Goal: Task Accomplishment & Management: Manage account settings

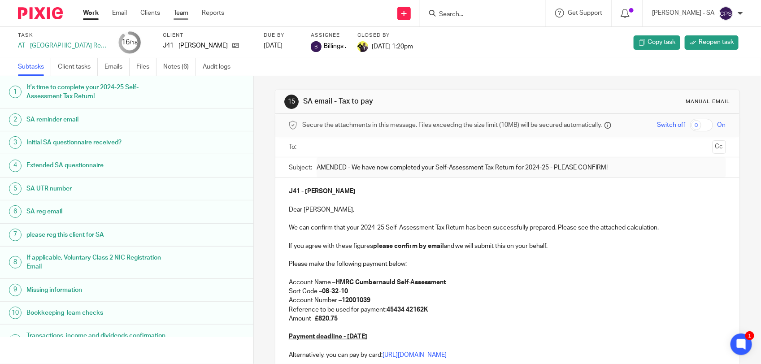
click at [177, 11] on link "Team" at bounding box center [181, 13] width 15 height 9
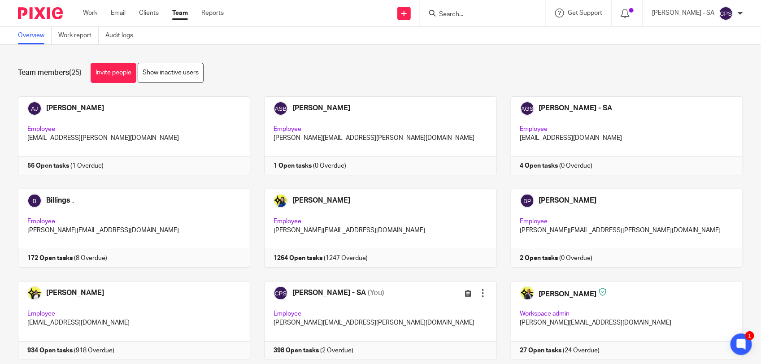
scroll to position [112, 0]
click at [380, 281] on link at bounding box center [373, 320] width 246 height 79
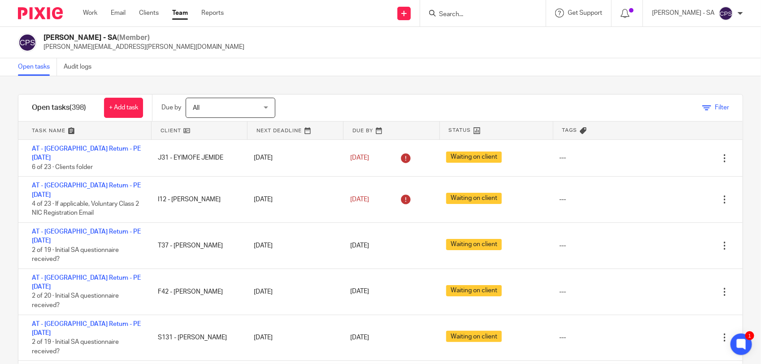
click at [715, 106] on span "Filter" at bounding box center [722, 107] width 14 height 6
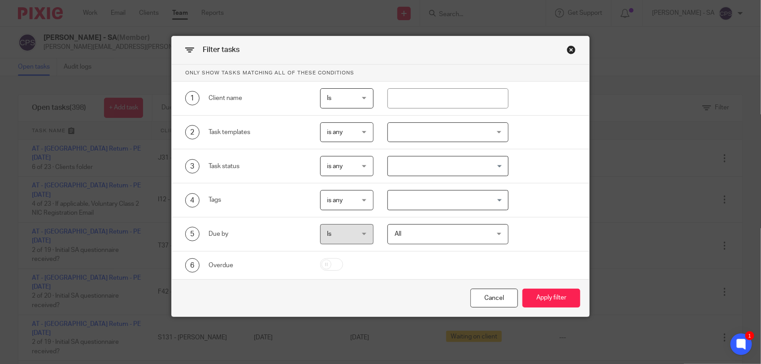
click at [442, 195] on input "Search for option" at bounding box center [446, 200] width 114 height 16
click at [434, 214] on li "HIGH IMPORTANCE" at bounding box center [448, 219] width 120 height 13
click at [543, 295] on button "Apply filter" at bounding box center [551, 298] width 58 height 19
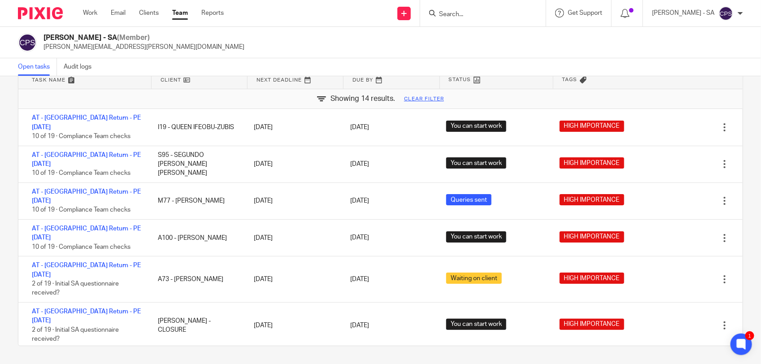
click at [453, 14] on input "Search" at bounding box center [478, 15] width 81 height 8
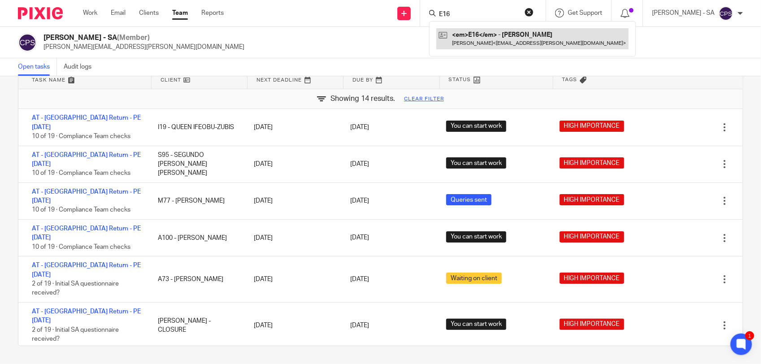
type input "E16"
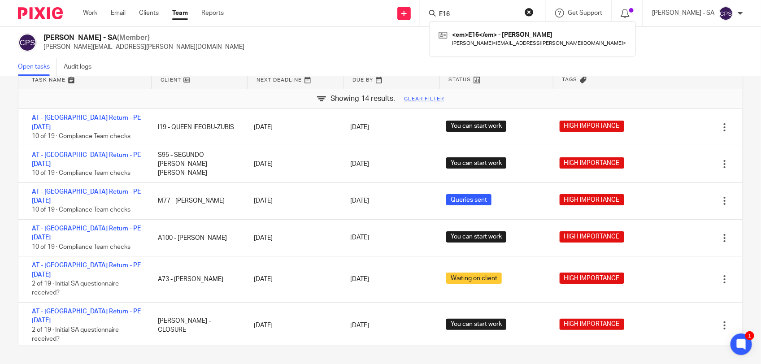
click at [322, 45] on div "Chirag Patoliya - SA (Member) chirag.patoliya@confiancebizsol.com" at bounding box center [380, 42] width 725 height 19
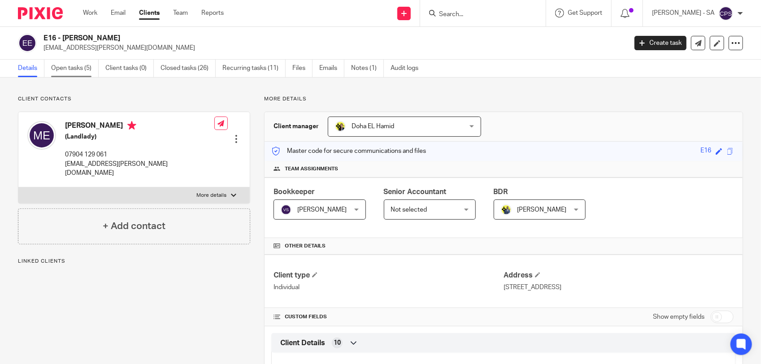
click at [70, 68] on link "Open tasks (5)" at bounding box center [75, 68] width 48 height 17
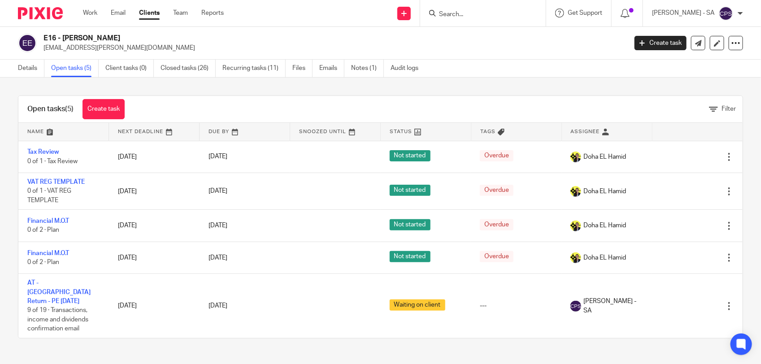
click at [53, 284] on link "AT - [GEOGRAPHIC_DATA] Return - PE [DATE]" at bounding box center [58, 292] width 63 height 25
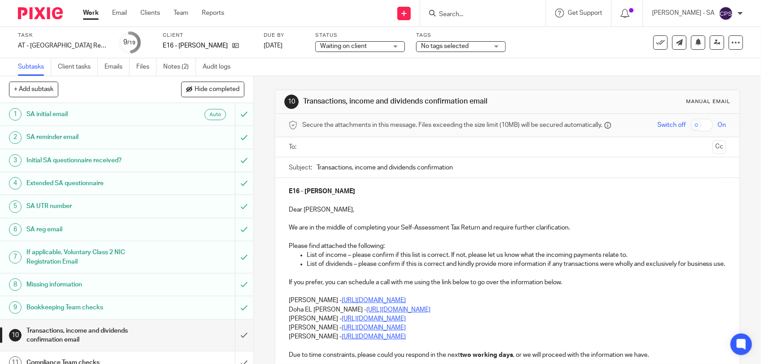
scroll to position [168, 0]
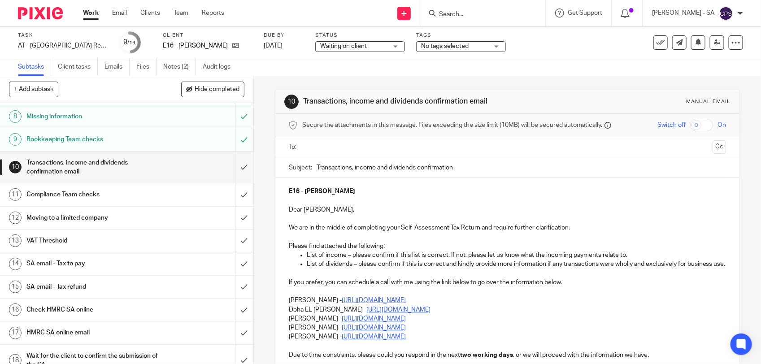
click at [99, 262] on h1 "SA email - Tax to pay" at bounding box center [92, 263] width 133 height 13
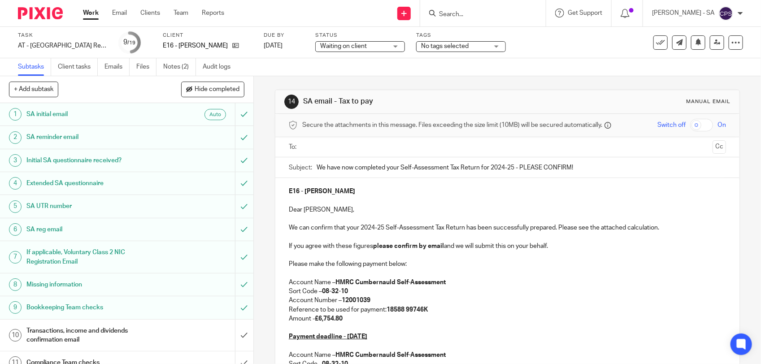
scroll to position [56, 0]
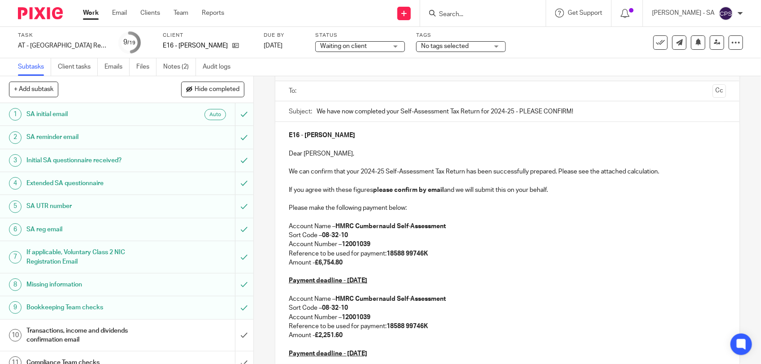
drag, startPoint x: 317, startPoint y: 262, endPoint x: 341, endPoint y: 263, distance: 24.7
click at [341, 263] on strong "£6,754.80" at bounding box center [329, 263] width 28 height 6
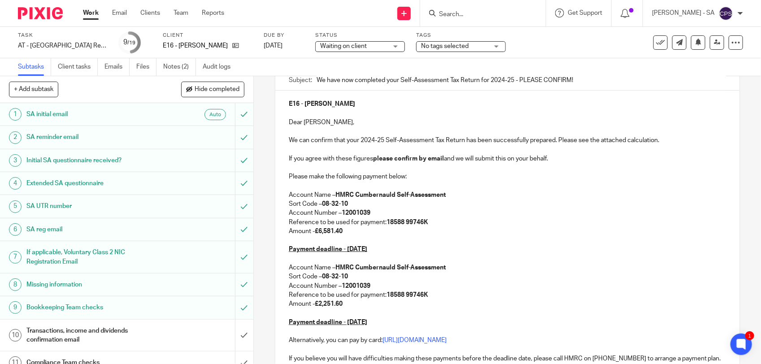
scroll to position [112, 0]
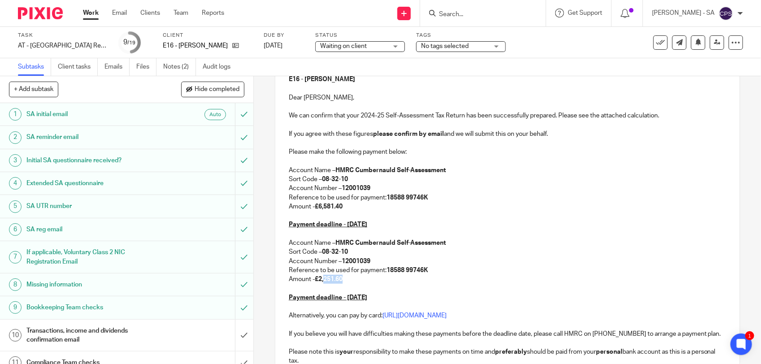
drag, startPoint x: 319, startPoint y: 282, endPoint x: 340, endPoint y: 281, distance: 21.1
click at [340, 281] on strong "£2,251.60" at bounding box center [329, 279] width 28 height 6
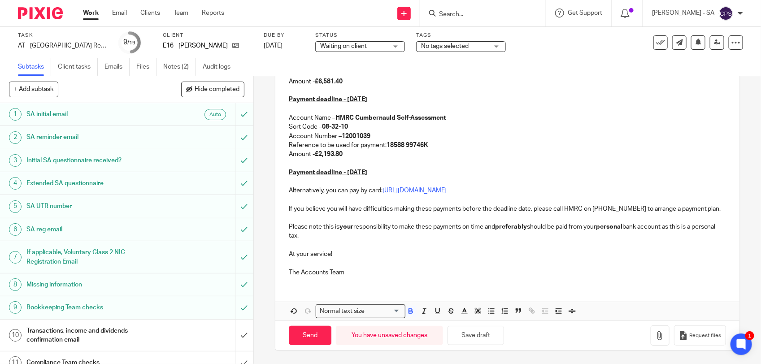
scroll to position [247, 0]
click at [465, 334] on button "Save draft" at bounding box center [475, 335] width 56 height 19
click at [469, 339] on button "Save draft" at bounding box center [475, 335] width 56 height 19
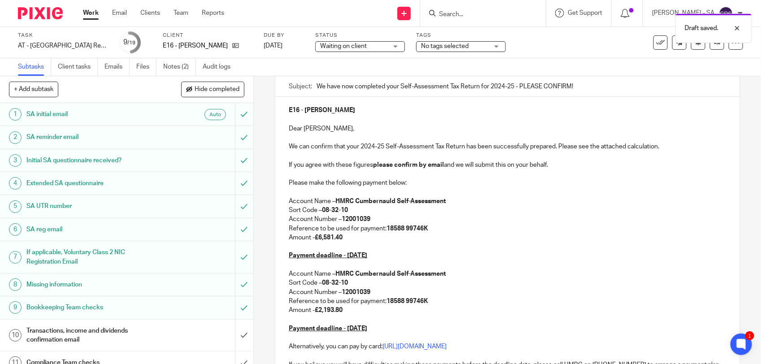
scroll to position [79, 0]
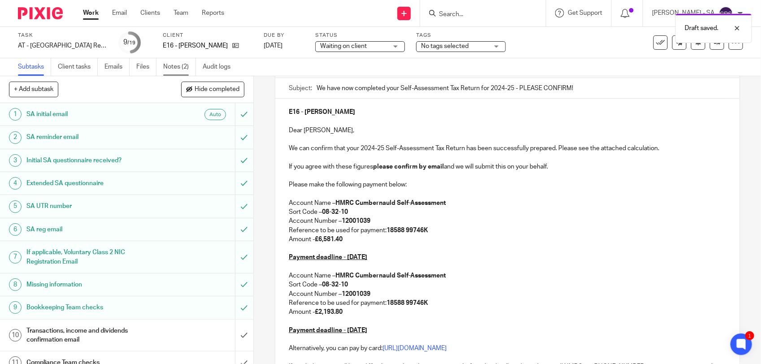
drag, startPoint x: 175, startPoint y: 65, endPoint x: 180, endPoint y: 70, distance: 6.7
click at [175, 65] on link "Notes (2)" at bounding box center [179, 66] width 33 height 17
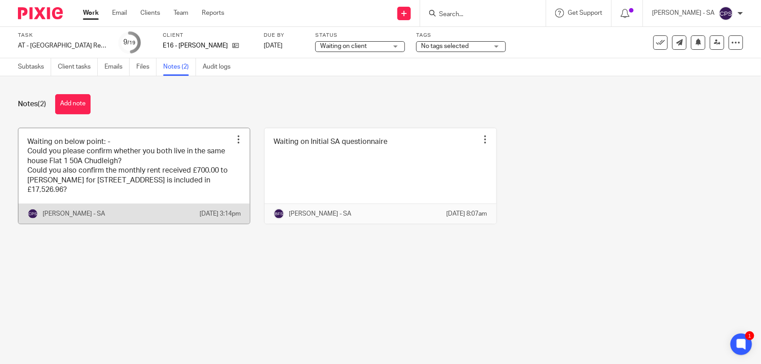
click at [144, 182] on link at bounding box center [133, 176] width 231 height 96
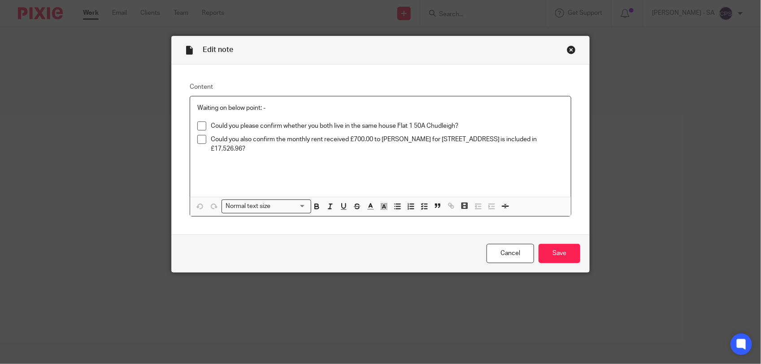
click at [200, 126] on span at bounding box center [201, 125] width 9 height 9
click at [198, 140] on span at bounding box center [201, 139] width 9 height 9
click at [556, 255] on input "Save" at bounding box center [559, 253] width 42 height 19
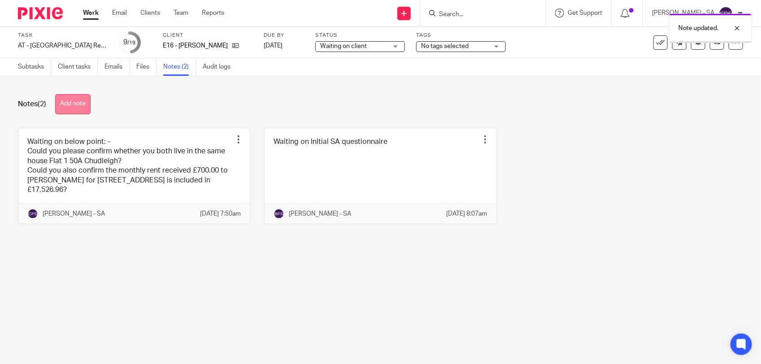
click at [76, 109] on button "Add note" at bounding box center [72, 104] width 35 height 20
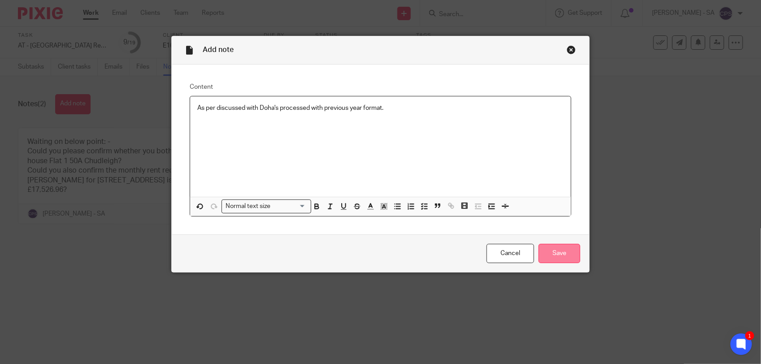
click at [565, 258] on input "Save" at bounding box center [559, 253] width 42 height 19
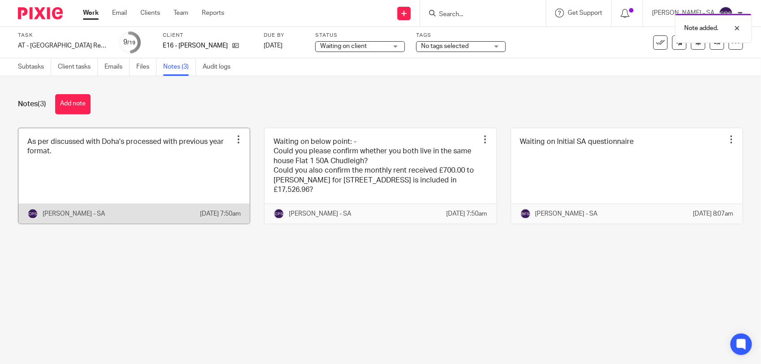
click at [120, 165] on link at bounding box center [133, 176] width 231 height 96
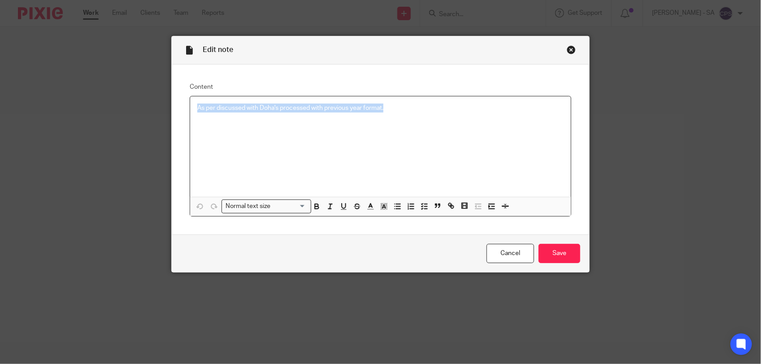
drag, startPoint x: 230, startPoint y: 109, endPoint x: 407, endPoint y: 108, distance: 177.1
click at [407, 108] on div "As per discussed with Doha's processed with previous year format." at bounding box center [380, 146] width 381 height 100
copy p "As per discussed with Doha's processed with previous year format."
click at [256, 106] on p "As per discussed with Doha's processed with previous year format." at bounding box center [380, 108] width 366 height 9
drag, startPoint x: 389, startPoint y: 108, endPoint x: 143, endPoint y: 103, distance: 246.6
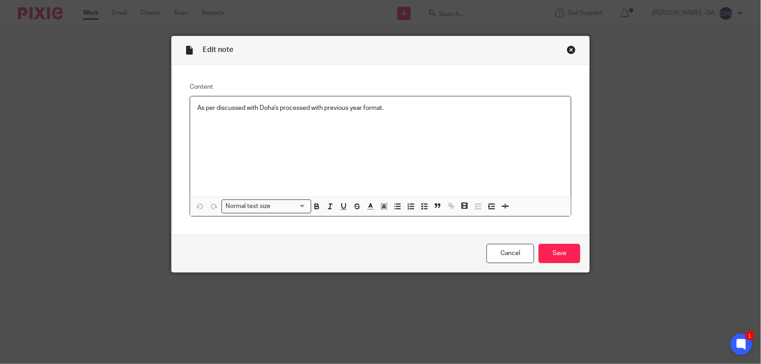
click at [144, 102] on div "Edit note Content As per discussed with Doha's processed with previous year for…" at bounding box center [380, 182] width 761 height 364
click at [567, 52] on div "Close this dialog window" at bounding box center [571, 49] width 9 height 9
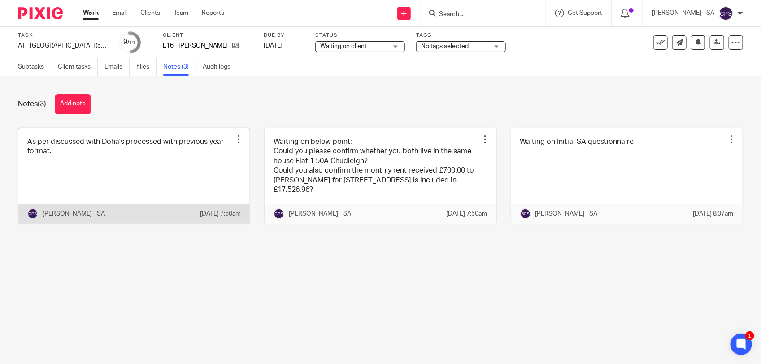
click at [155, 169] on link at bounding box center [133, 176] width 231 height 96
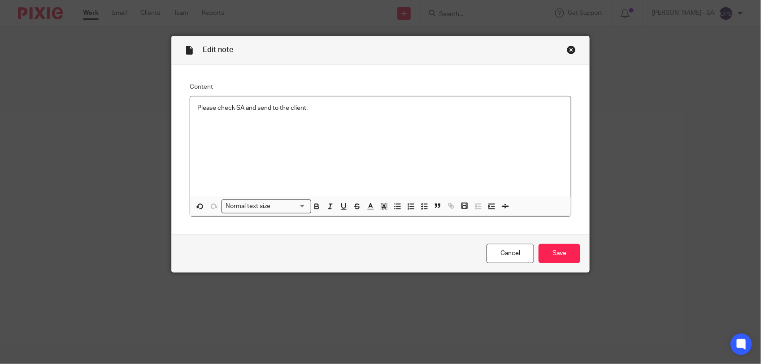
click at [220, 108] on p "Please check SA and send to the client." at bounding box center [380, 108] width 366 height 9
drag, startPoint x: 189, startPoint y: 108, endPoint x: 315, endPoint y: 108, distance: 126.0
click at [315, 108] on div "Please review SA and send to the client." at bounding box center [380, 146] width 381 height 100
click at [421, 204] on polyline "button" at bounding box center [421, 204] width 1 height 1
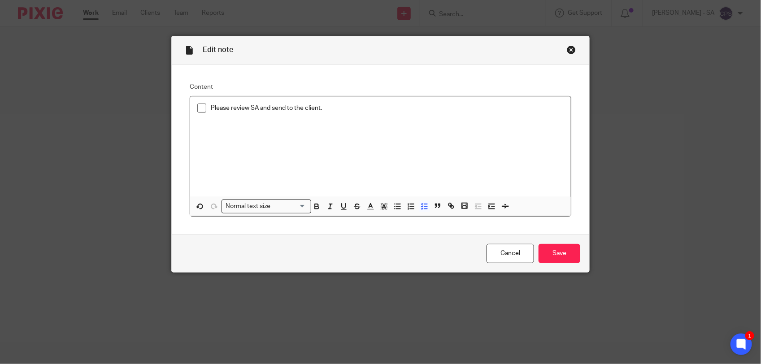
click at [347, 107] on p "Please review SA and send to the client." at bounding box center [387, 108] width 353 height 9
click at [420, 204] on icon "button" at bounding box center [424, 206] width 8 height 8
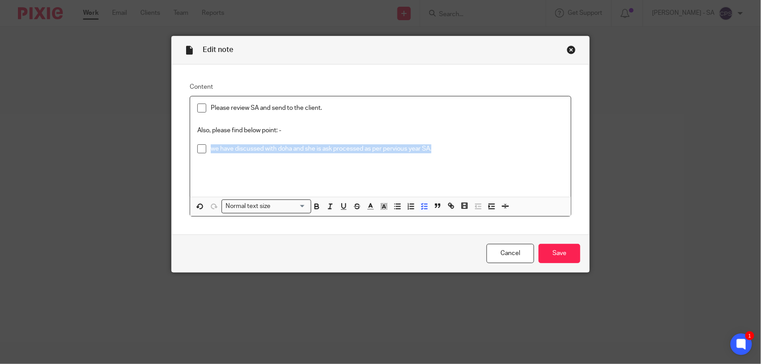
drag, startPoint x: 208, startPoint y: 147, endPoint x: 458, endPoint y: 152, distance: 250.2
click at [458, 152] on p "we have discussed with doha and she is ask processed as per pervious year SA." at bounding box center [387, 148] width 353 height 9
copy p "we have discussed with doha and she is ask processed as per pervious year SA."
click at [211, 148] on p "we have discussed with doha and she is ask processed as per pervious year SA." at bounding box center [387, 148] width 353 height 9
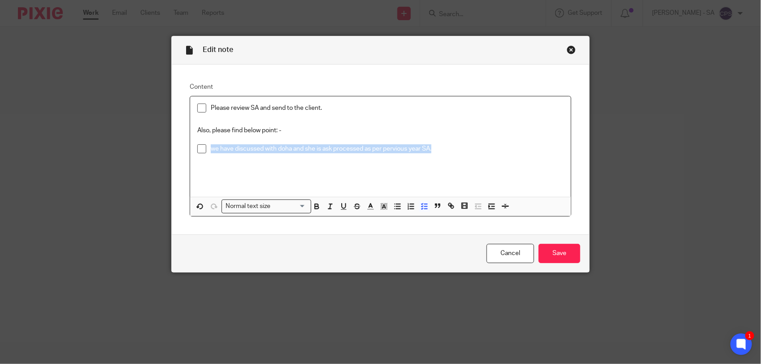
drag, startPoint x: 207, startPoint y: 150, endPoint x: 433, endPoint y: 150, distance: 226.4
click at [433, 150] on p "we have discussed with doha and she is ask processed as per pervious year SA." at bounding box center [387, 148] width 353 height 9
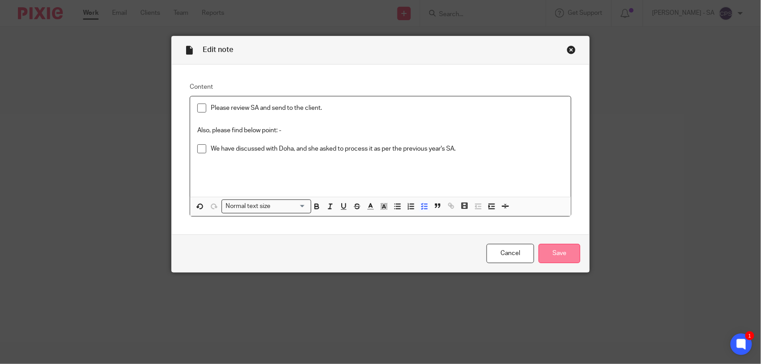
click at [546, 252] on input "Save" at bounding box center [559, 253] width 42 height 19
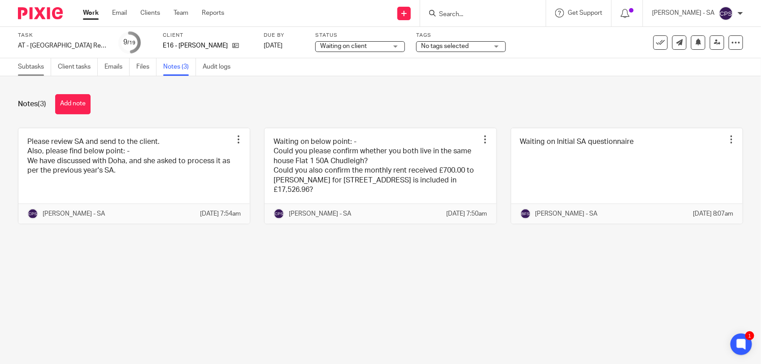
click at [34, 70] on link "Subtasks" at bounding box center [34, 66] width 33 height 17
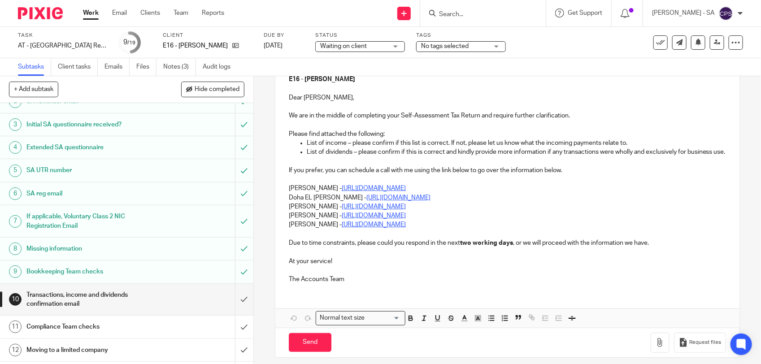
scroll to position [168, 0]
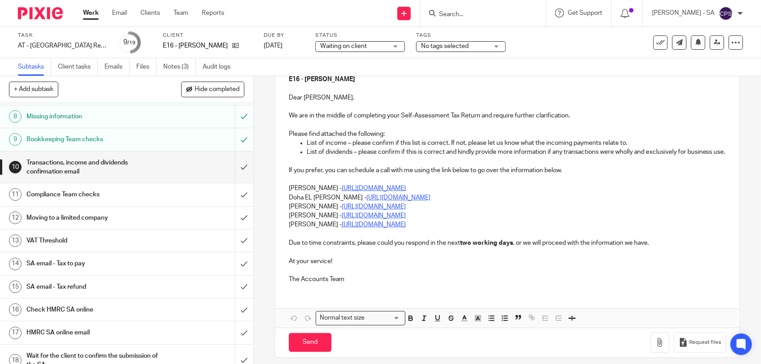
click at [100, 268] on h1 "SA email - Tax to pay" at bounding box center [92, 263] width 133 height 13
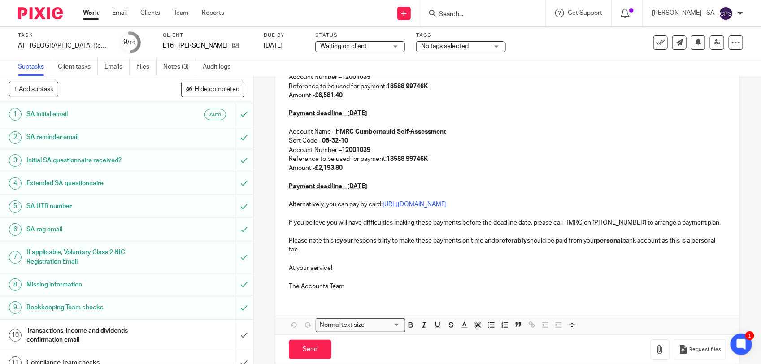
scroll to position [247, 0]
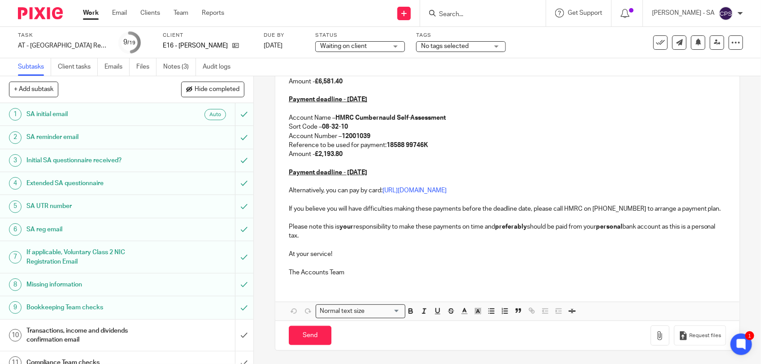
click at [341, 43] on span "Waiting on client" at bounding box center [343, 46] width 47 height 6
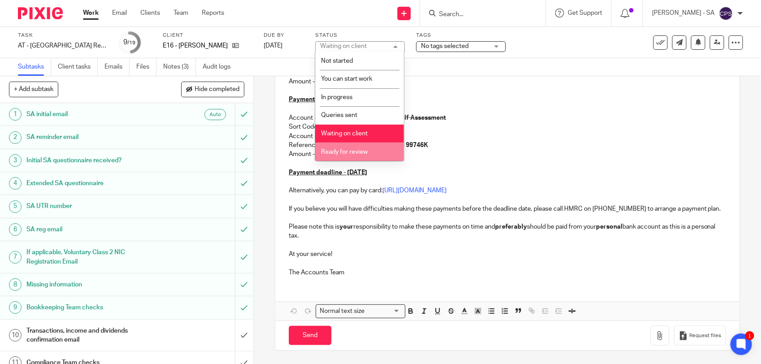
click at [341, 149] on span "Ready for review" at bounding box center [344, 152] width 47 height 6
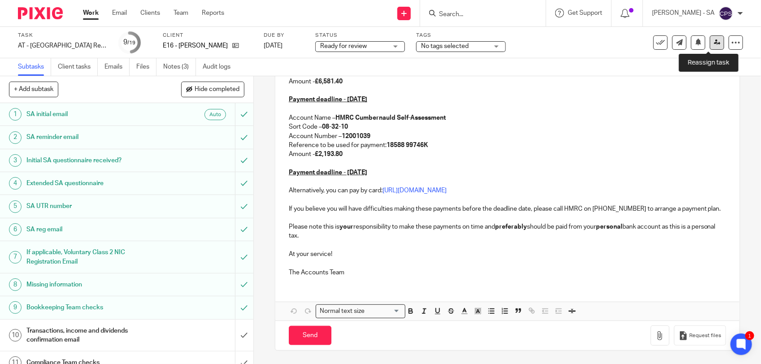
click at [714, 43] on icon at bounding box center [717, 42] width 7 height 7
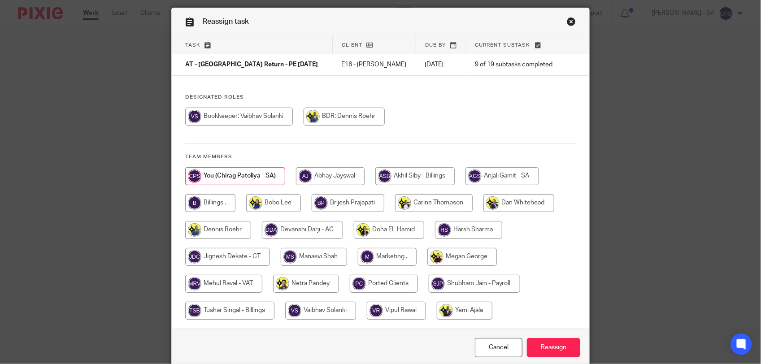
scroll to position [56, 0]
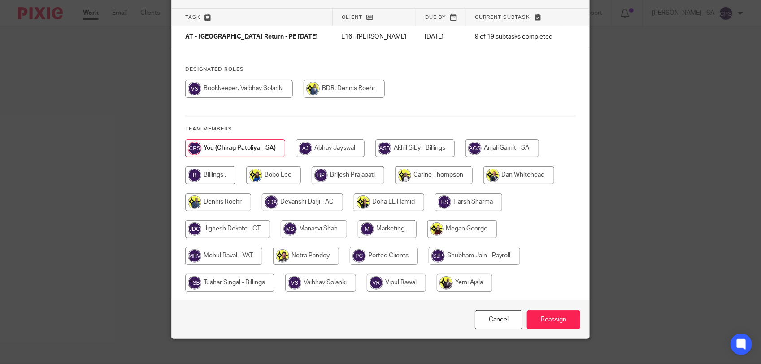
click at [298, 259] on input "radio" at bounding box center [306, 256] width 66 height 18
radio input "true"
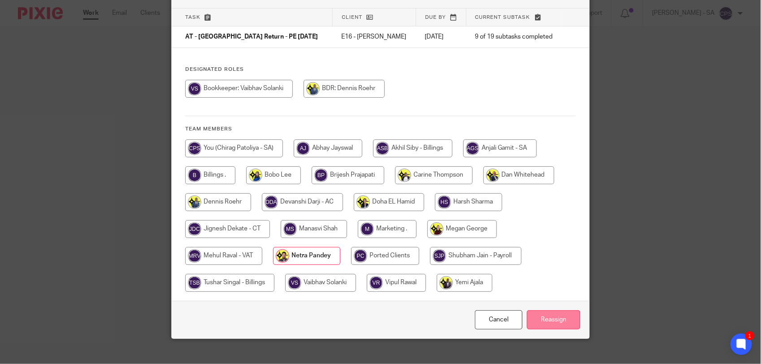
click at [552, 317] on input "Reassign" at bounding box center [553, 319] width 53 height 19
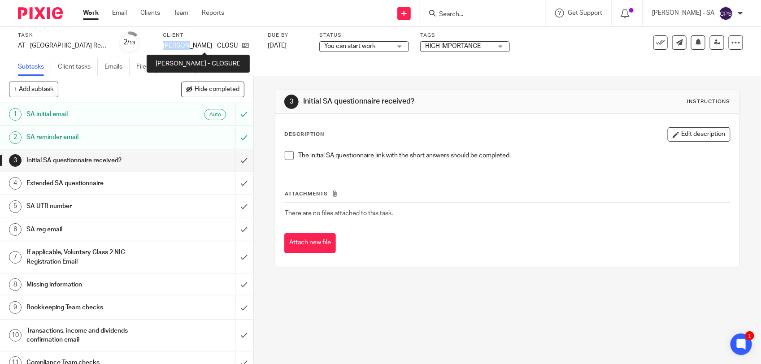
drag, startPoint x: 160, startPoint y: 45, endPoint x: 190, endPoint y: 48, distance: 29.8
click at [190, 48] on div "Task AT - [GEOGRAPHIC_DATA] Return - PE [DATE] Save AT - [GEOGRAPHIC_DATA] Retu…" at bounding box center [320, 43] width 604 height 22
copy p "ADEBOLA"
click at [173, 69] on link "Notes (0)" at bounding box center [179, 66] width 33 height 17
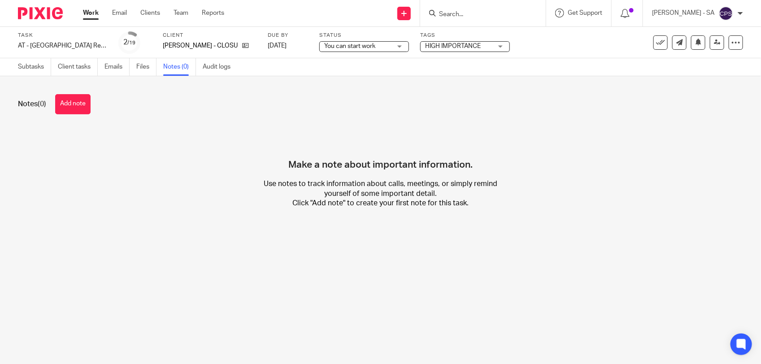
click at [84, 102] on button "Add note" at bounding box center [72, 104] width 35 height 20
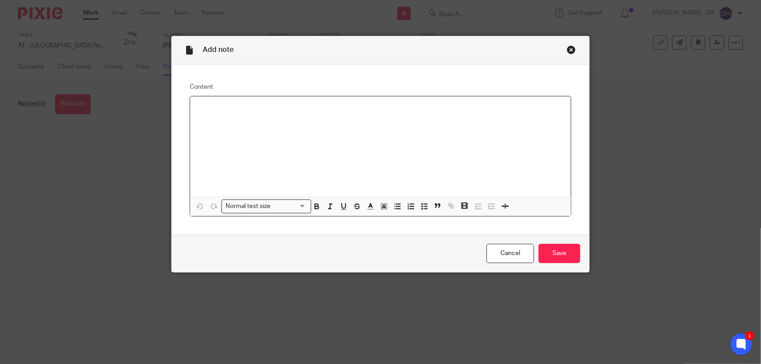
paste div
click at [191, 108] on div "Initial SA Que." at bounding box center [380, 146] width 381 height 100
drag, startPoint x: 191, startPoint y: 106, endPoint x: 288, endPoint y: 109, distance: 96.4
click at [286, 109] on div "Waiting on Initial SA Questioner." at bounding box center [380, 146] width 381 height 100
click at [424, 206] on line "button" at bounding box center [425, 206] width 3 height 0
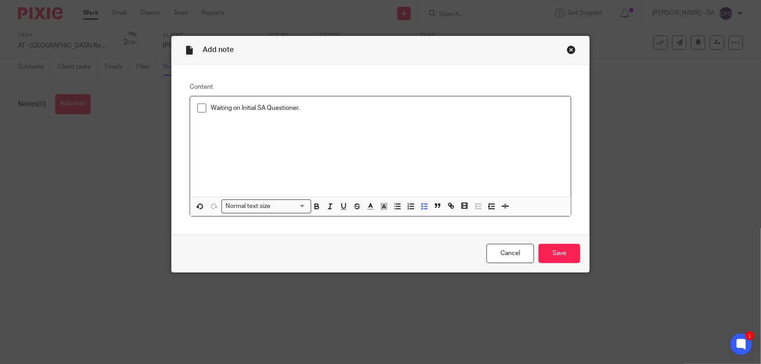
click at [330, 122] on p at bounding box center [380, 121] width 366 height 9
click at [545, 260] on input "Save" at bounding box center [559, 253] width 42 height 19
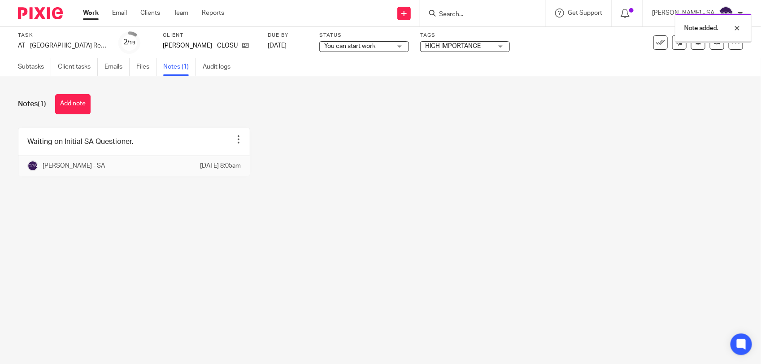
click at [356, 43] on span "You can start work" at bounding box center [349, 46] width 51 height 6
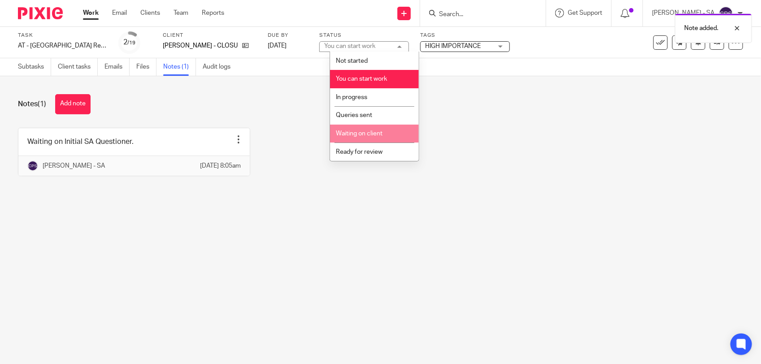
click at [363, 134] on span "Waiting on client" at bounding box center [359, 133] width 47 height 6
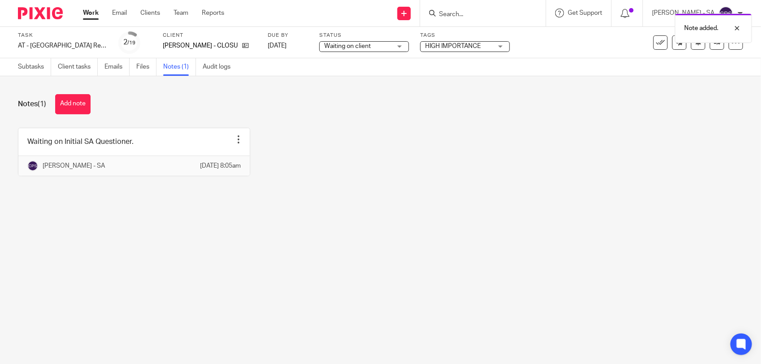
click at [272, 94] on div "Notes (1) Add note" at bounding box center [380, 104] width 725 height 20
click at [30, 70] on link "Subtasks" at bounding box center [34, 66] width 33 height 17
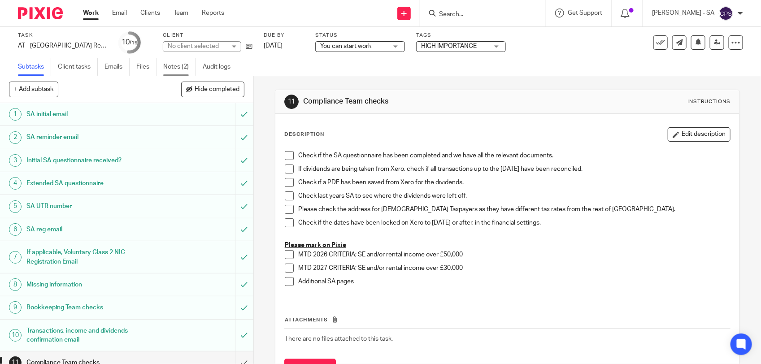
click at [189, 68] on link "Notes (2)" at bounding box center [179, 66] width 33 height 17
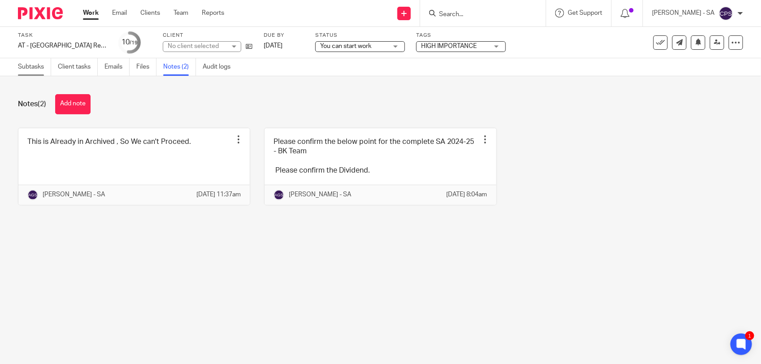
click at [35, 73] on link "Subtasks" at bounding box center [34, 66] width 33 height 17
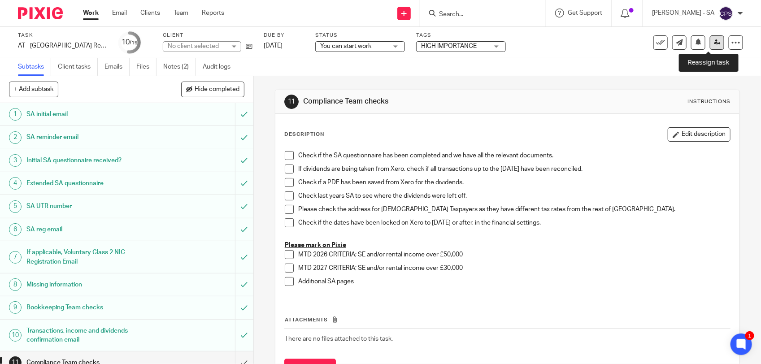
click at [713, 45] on link at bounding box center [717, 42] width 14 height 14
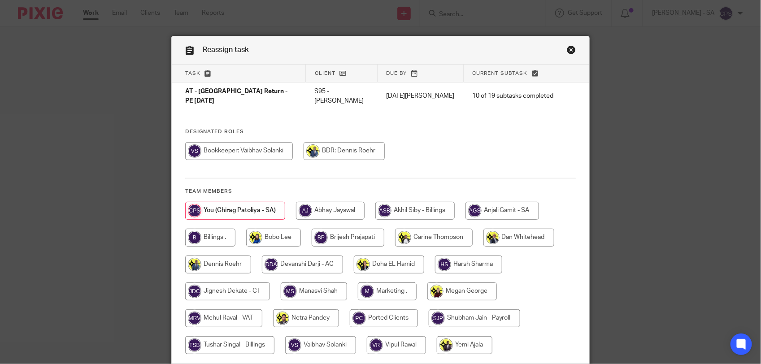
click at [483, 207] on input "radio" at bounding box center [502, 211] width 74 height 18
radio input "true"
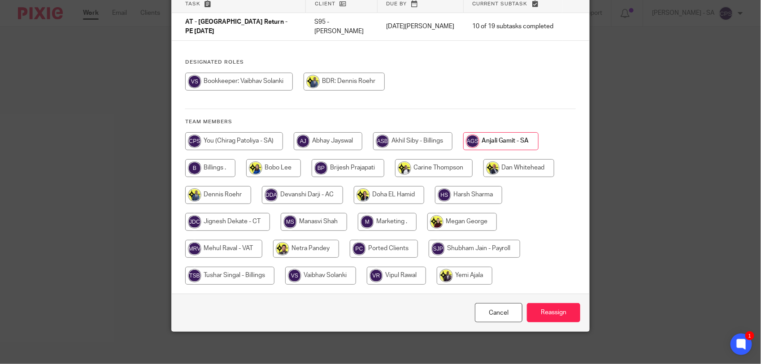
scroll to position [73, 0]
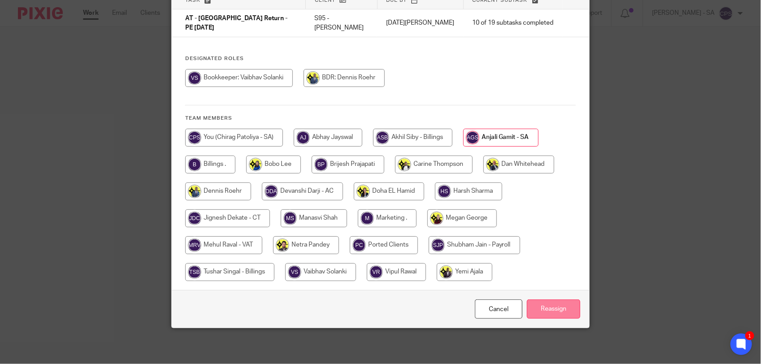
click at [543, 308] on input "Reassign" at bounding box center [553, 308] width 53 height 19
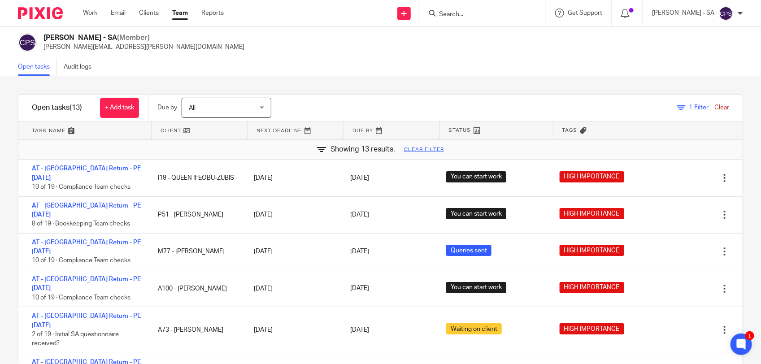
drag, startPoint x: 100, startPoint y: 169, endPoint x: 113, endPoint y: 158, distance: 17.2
click at [689, 106] on span "1 Filter" at bounding box center [698, 107] width 19 height 6
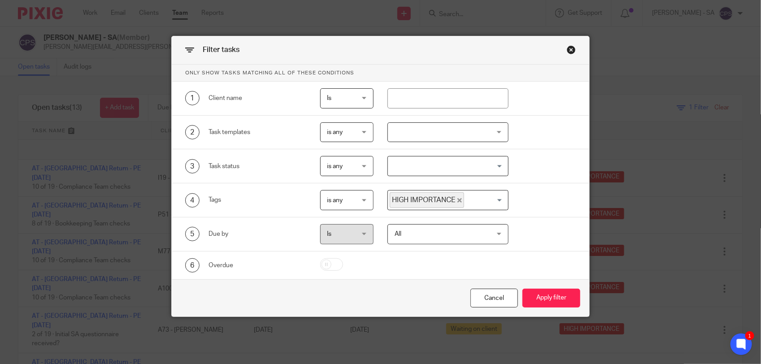
click at [394, 169] on input "Search for option" at bounding box center [446, 166] width 114 height 16
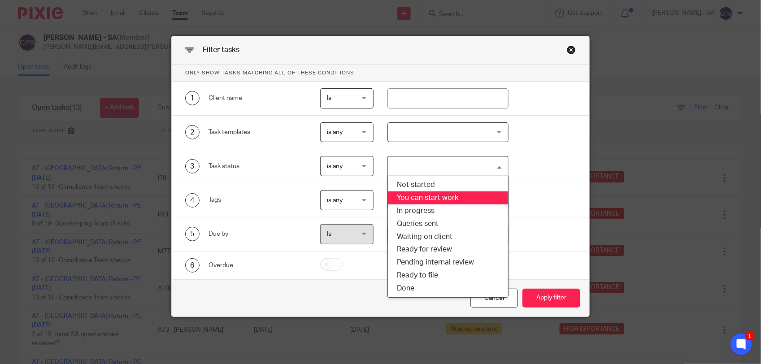
click at [412, 195] on li "You can start work" at bounding box center [448, 197] width 120 height 13
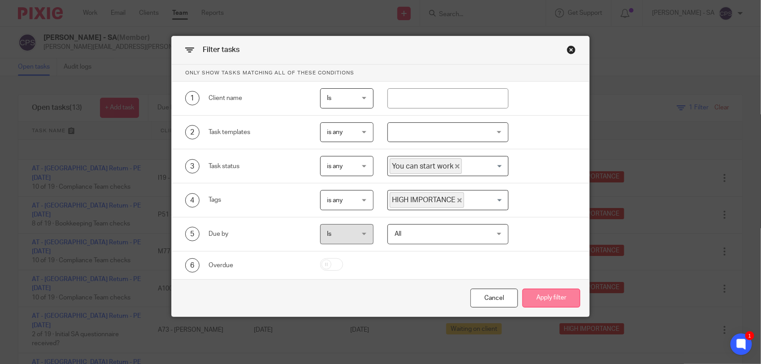
click at [545, 295] on button "Apply filter" at bounding box center [551, 298] width 58 height 19
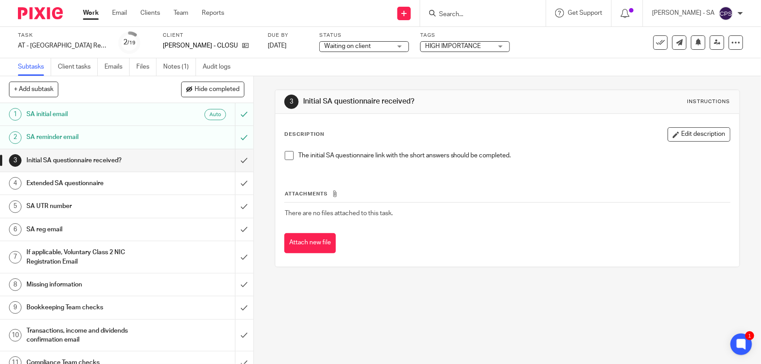
click at [101, 119] on h1 "SA initial email" at bounding box center [92, 114] width 133 height 13
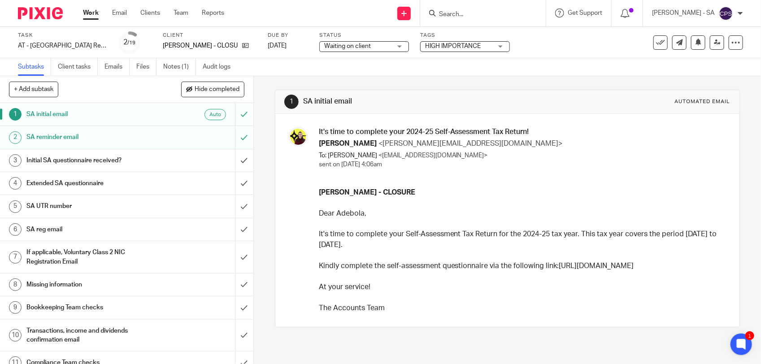
click at [151, 138] on h1 "SA reminder email" at bounding box center [92, 136] width 133 height 13
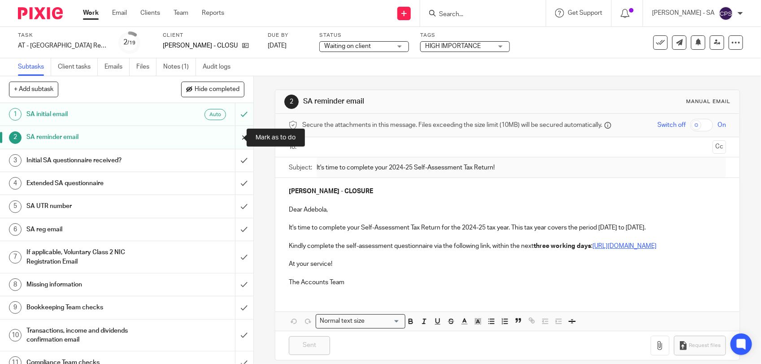
click at [232, 137] on input "submit" at bounding box center [126, 137] width 253 height 22
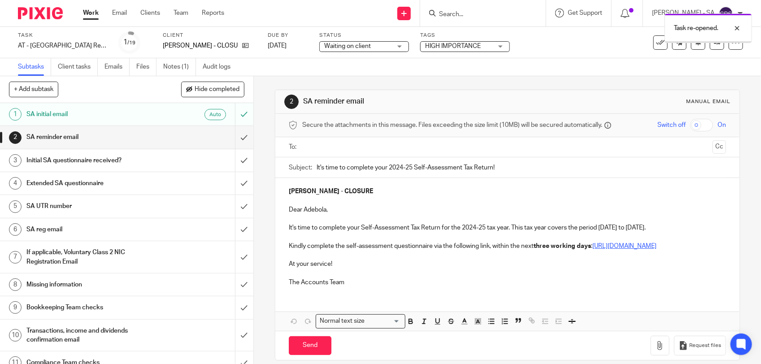
click at [324, 145] on input "text" at bounding box center [506, 147] width 403 height 10
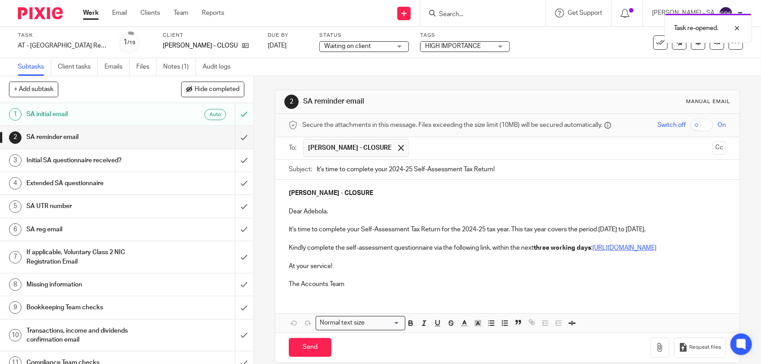
scroll to position [22, 0]
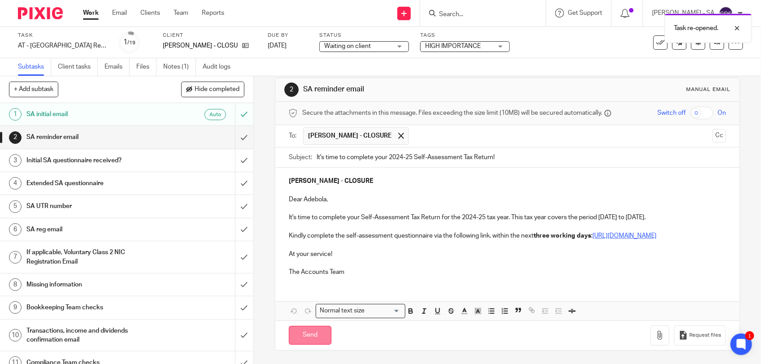
click at [311, 333] on input "Send" at bounding box center [310, 335] width 43 height 19
type input "Sent"
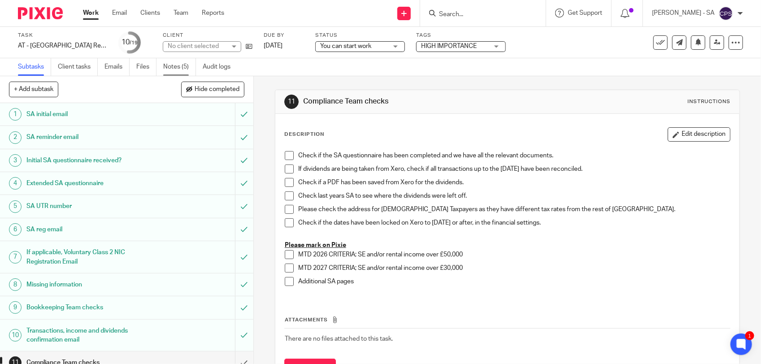
click at [182, 69] on link "Notes (5)" at bounding box center [179, 66] width 33 height 17
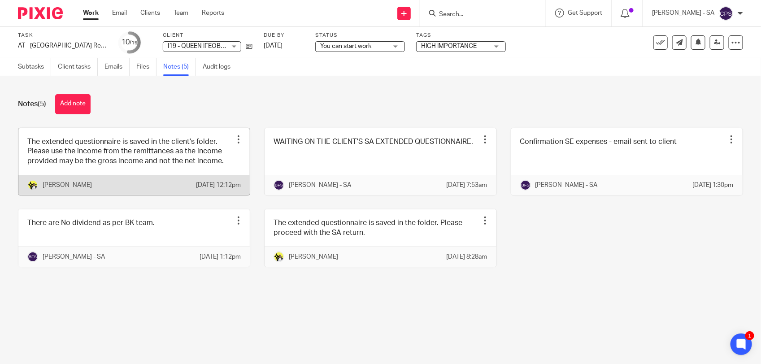
click at [191, 162] on link at bounding box center [133, 161] width 231 height 67
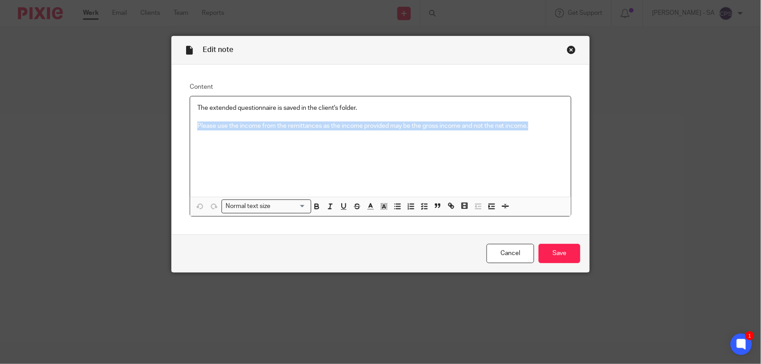
drag, startPoint x: 192, startPoint y: 128, endPoint x: 528, endPoint y: 133, distance: 336.3
click at [528, 133] on div "The extended questionnaire is saved in the client's folder. Please use the inco…" at bounding box center [380, 146] width 381 height 100
copy p "Please use the income from the remittances as the income provided may be the gr…"
click at [567, 50] on div "Close this dialog window" at bounding box center [571, 49] width 9 height 9
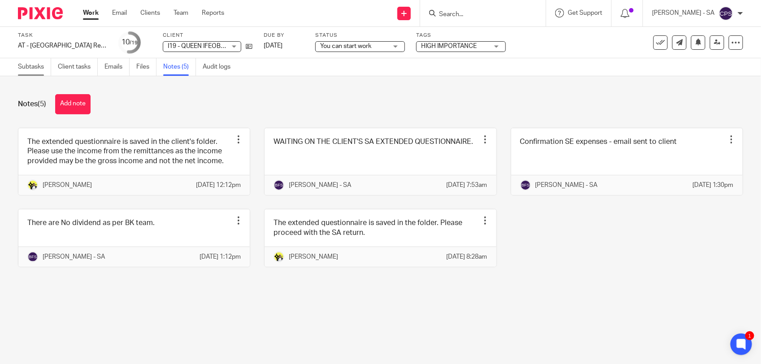
click at [41, 70] on link "Subtasks" at bounding box center [34, 66] width 33 height 17
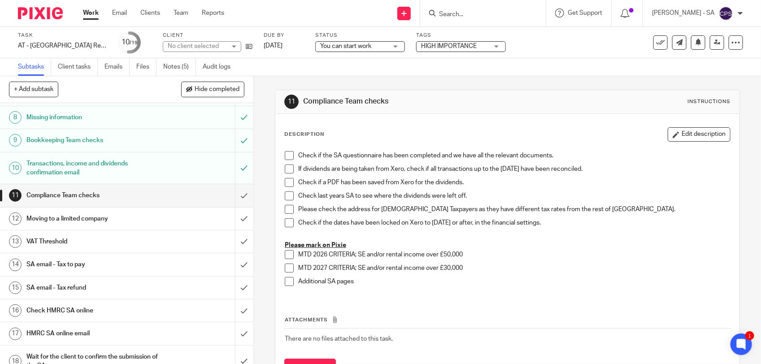
scroll to position [168, 0]
click at [82, 262] on h1 "SA email - Tax to pay" at bounding box center [92, 263] width 133 height 13
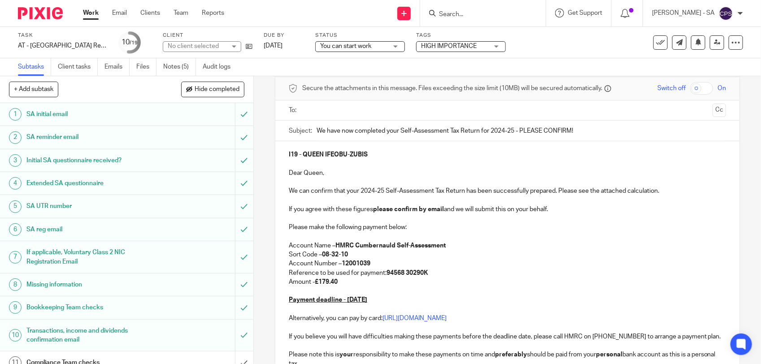
scroll to position [112, 0]
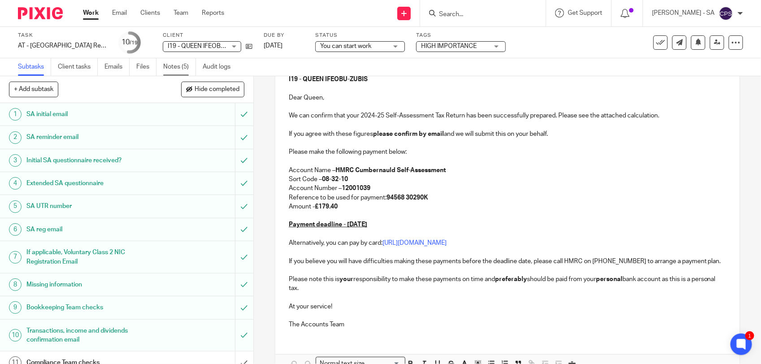
click at [175, 70] on link "Notes (5)" at bounding box center [179, 66] width 33 height 17
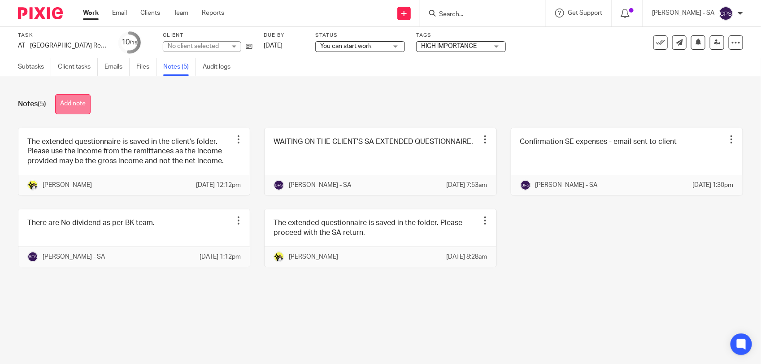
click at [81, 104] on button "Add note" at bounding box center [72, 104] width 35 height 20
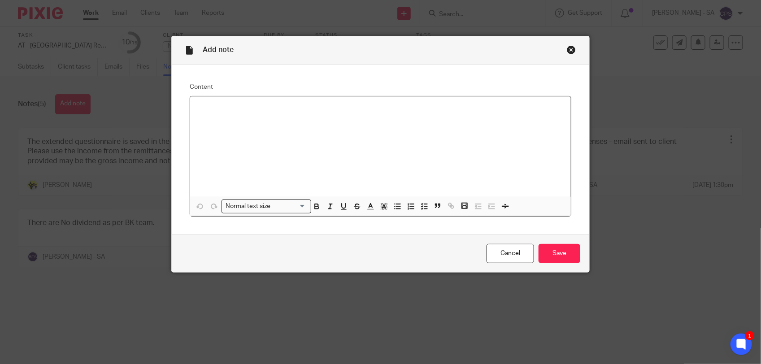
paste div
click at [222, 112] on p "Please check SA and send to the client." at bounding box center [380, 108] width 366 height 9
click at [312, 108] on div "Please review SA and send to the client." at bounding box center [380, 146] width 381 height 100
click at [420, 206] on icon "button" at bounding box center [424, 206] width 8 height 8
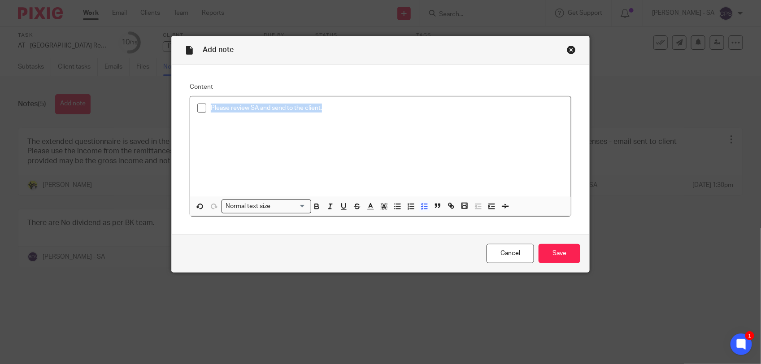
click at [360, 113] on p "Please review SA and send to the client." at bounding box center [387, 108] width 353 height 9
click at [556, 254] on input "Save" at bounding box center [559, 253] width 42 height 19
